Goal: Information Seeking & Learning: Learn about a topic

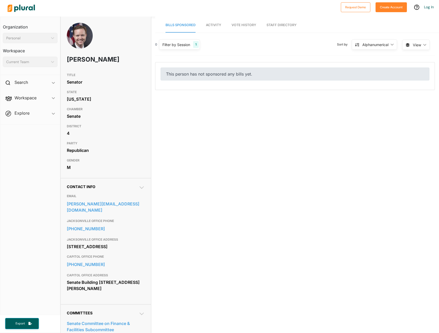
click at [213, 28] on link "Activity" at bounding box center [213, 25] width 15 height 15
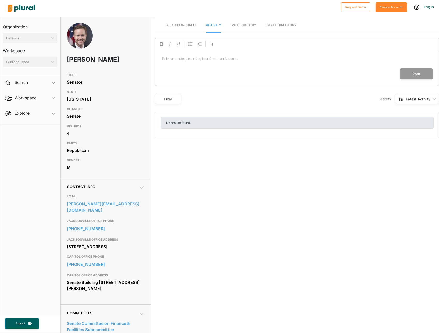
click at [241, 26] on span "Vote History" at bounding box center [243, 25] width 25 height 4
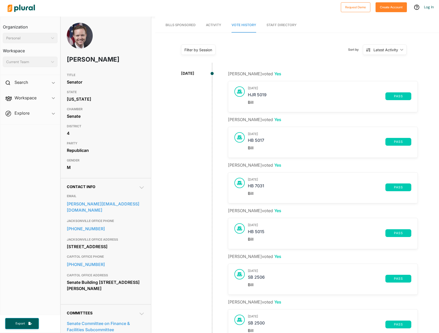
click at [305, 57] on div "Filter by Session Filter by Session close Current Sessions [US_STATE] 2026 Regu…" at bounding box center [297, 52] width 284 height 28
click at [192, 91] on div "[DATE]" at bounding box center [187, 299] width 73 height 457
click at [306, 19] on nav "Bills Sponsored Activity Vote History Staff Directory" at bounding box center [297, 25] width 284 height 16
click at [304, 8] on div at bounding box center [171, 8] width 333 height 18
click at [171, 149] on div "[DATE]" at bounding box center [187, 299] width 73 height 457
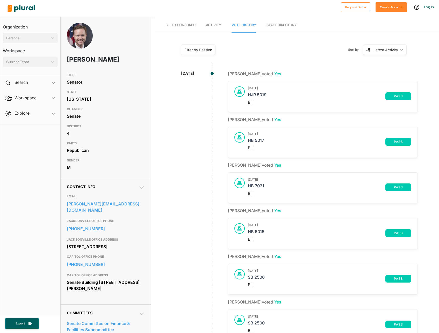
click at [172, 148] on div "[DATE]" at bounding box center [187, 299] width 73 height 457
click at [319, 41] on div "Filter by Session Filter by Session close Current Sessions [US_STATE] 2026 Regu…" at bounding box center [297, 52] width 284 height 28
